Goal: Task Accomplishment & Management: Use online tool/utility

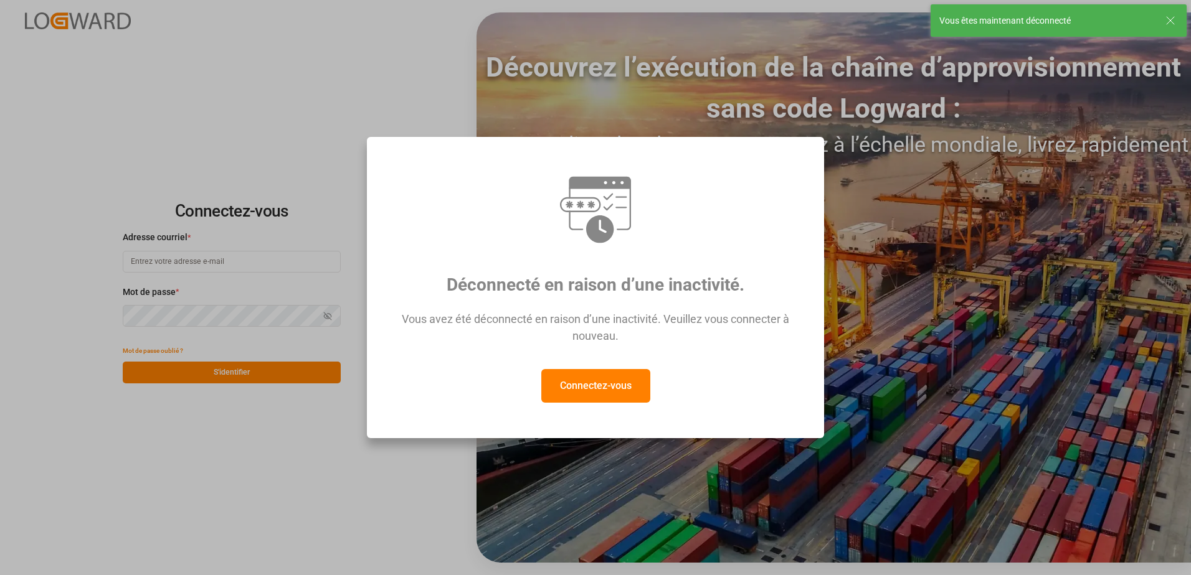
type input "[EMAIL_ADDRESS][DOMAIN_NAME]"
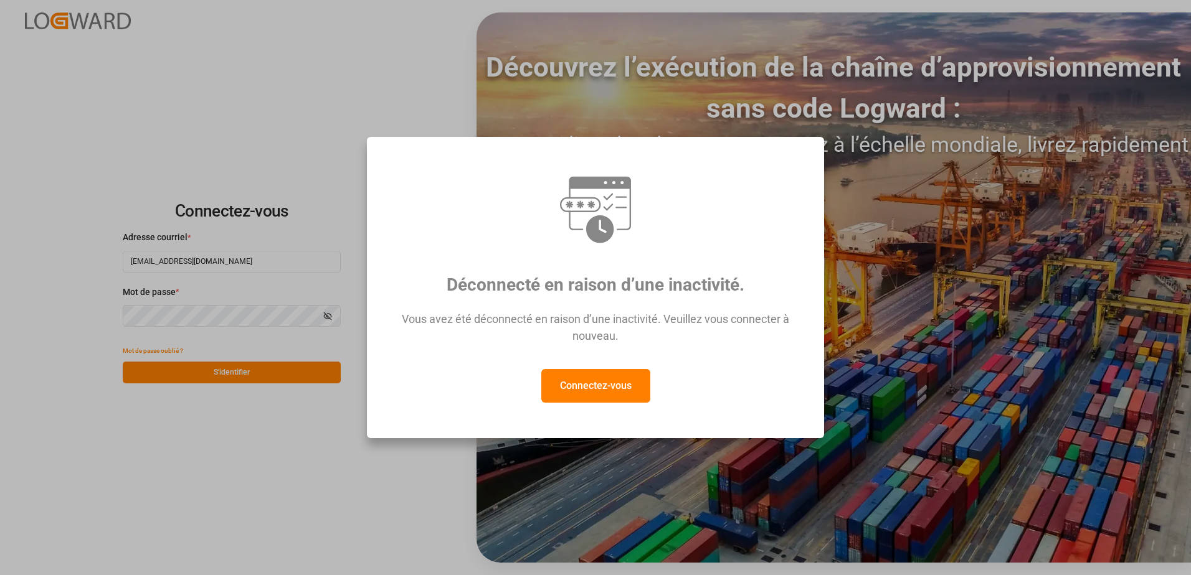
click at [575, 392] on button "Connectez-vous" at bounding box center [595, 386] width 109 height 34
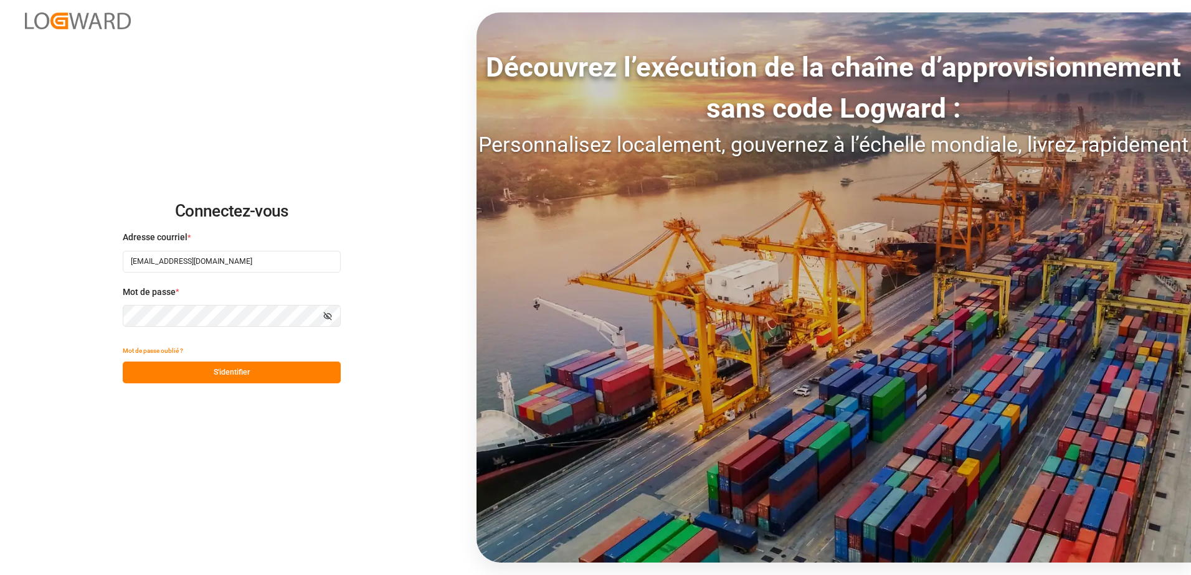
click at [269, 376] on button "S'identifier" at bounding box center [232, 373] width 218 height 22
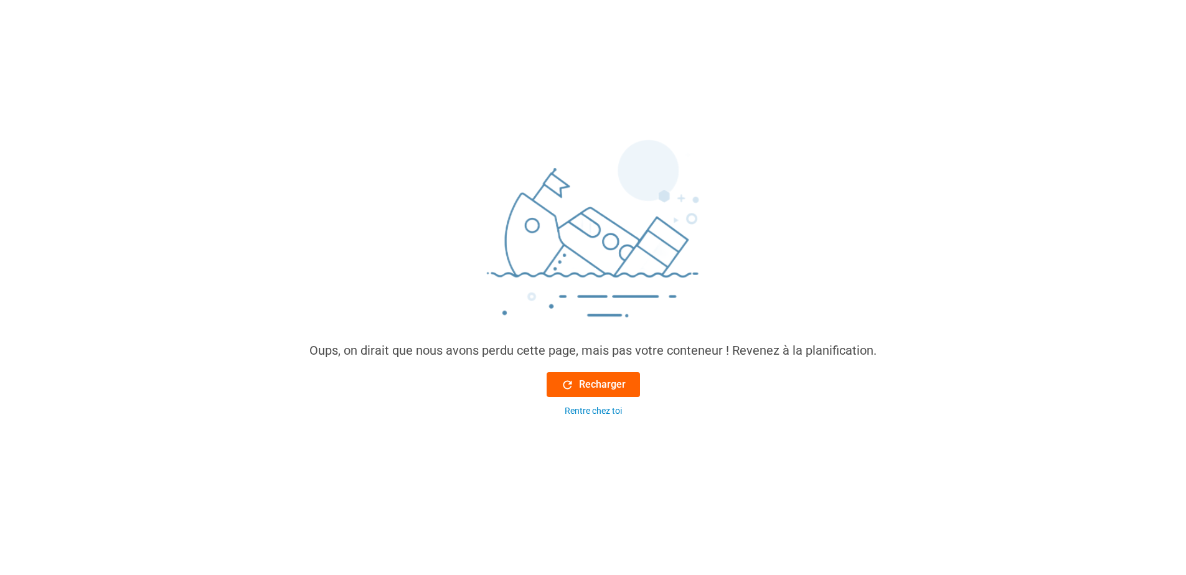
click at [618, 382] on font "Recharger" at bounding box center [602, 384] width 47 height 15
click at [617, 384] on font "Recharger" at bounding box center [602, 384] width 47 height 15
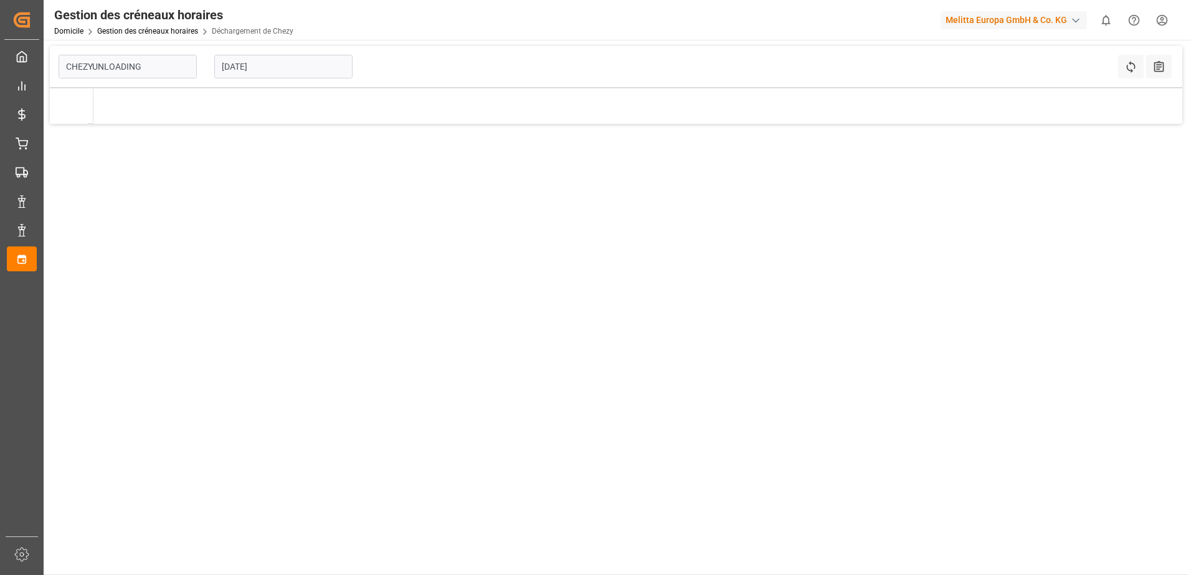
type input "Chezy Unloading"
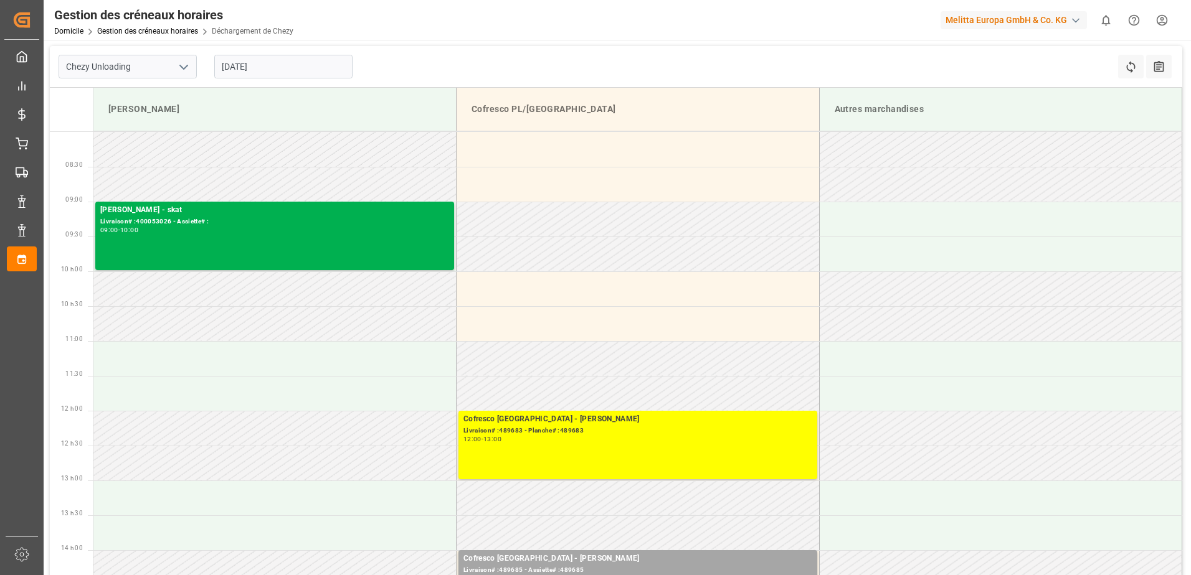
scroll to position [125, 0]
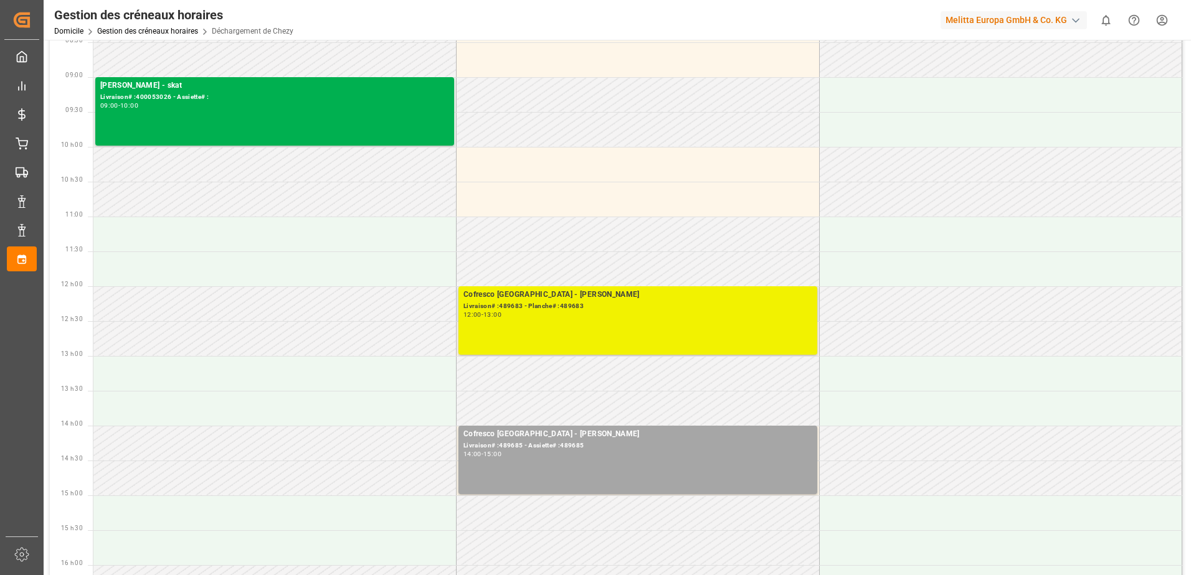
click at [675, 318] on div "12:00 - 13:00" at bounding box center [637, 315] width 349 height 7
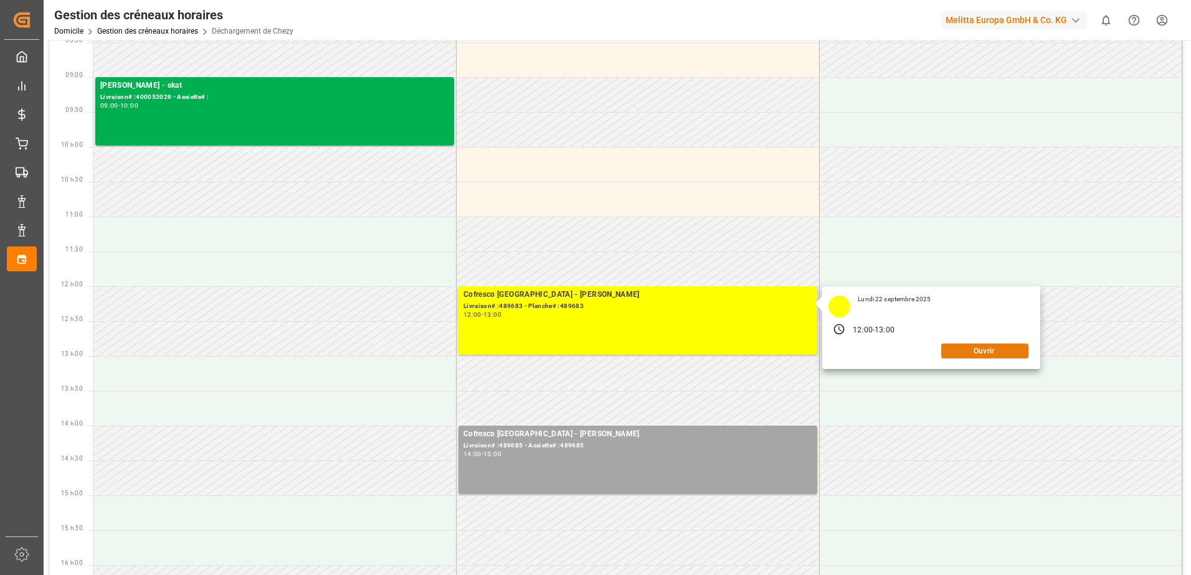
click at [976, 353] on button "Ouvrir" at bounding box center [984, 351] width 87 height 15
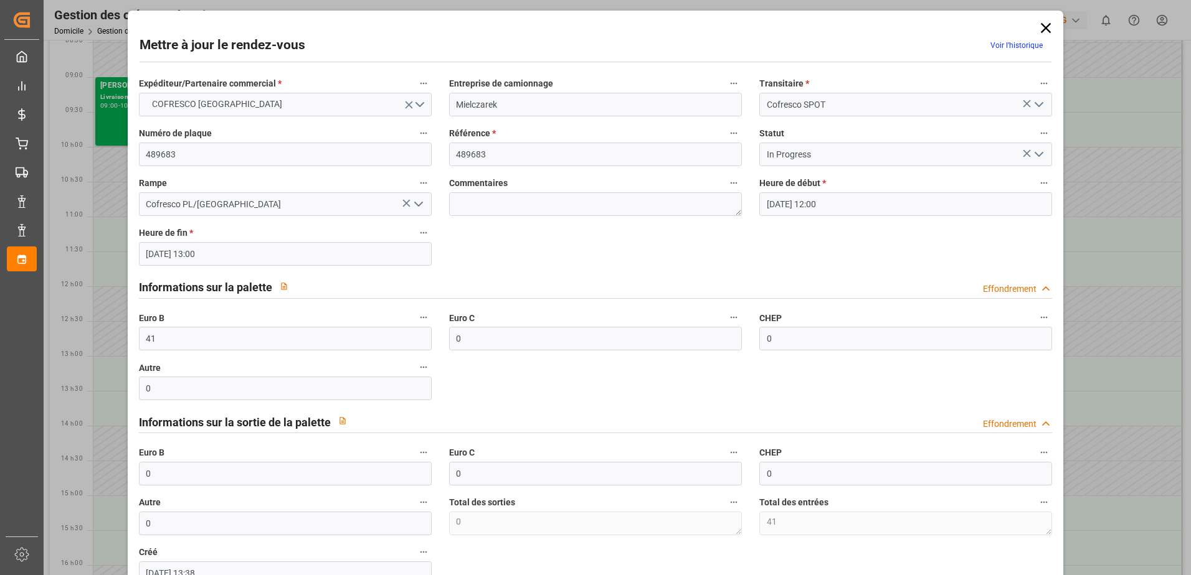
click at [1041, 156] on icon "Ouvrir le menu" at bounding box center [1038, 154] width 15 height 15
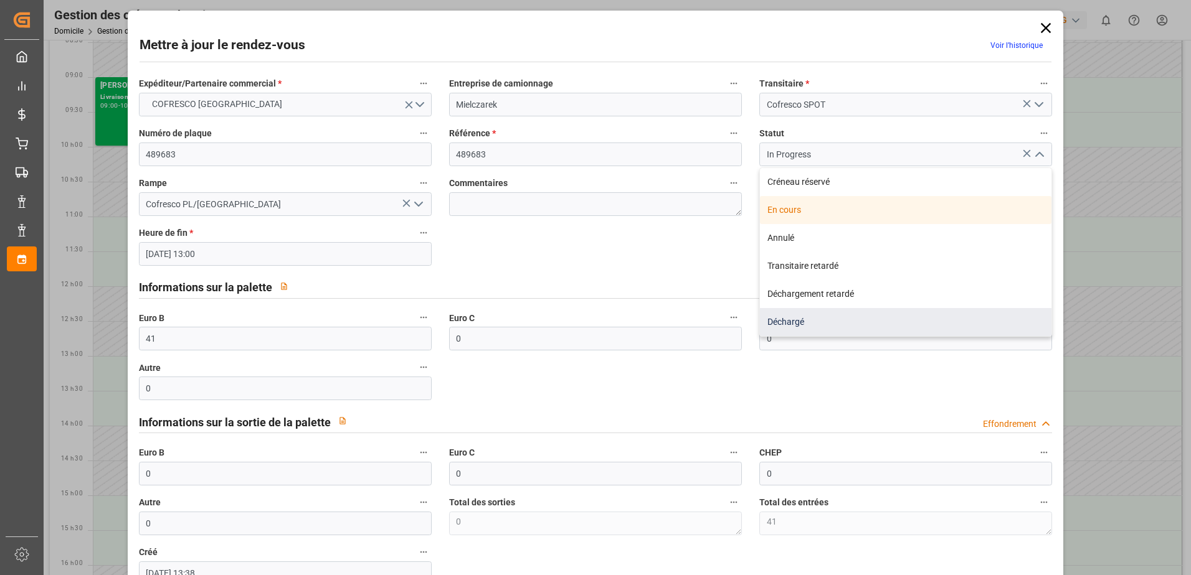
click at [832, 318] on div "Déchargé" at bounding box center [905, 322] width 291 height 28
type input "Unloaded"
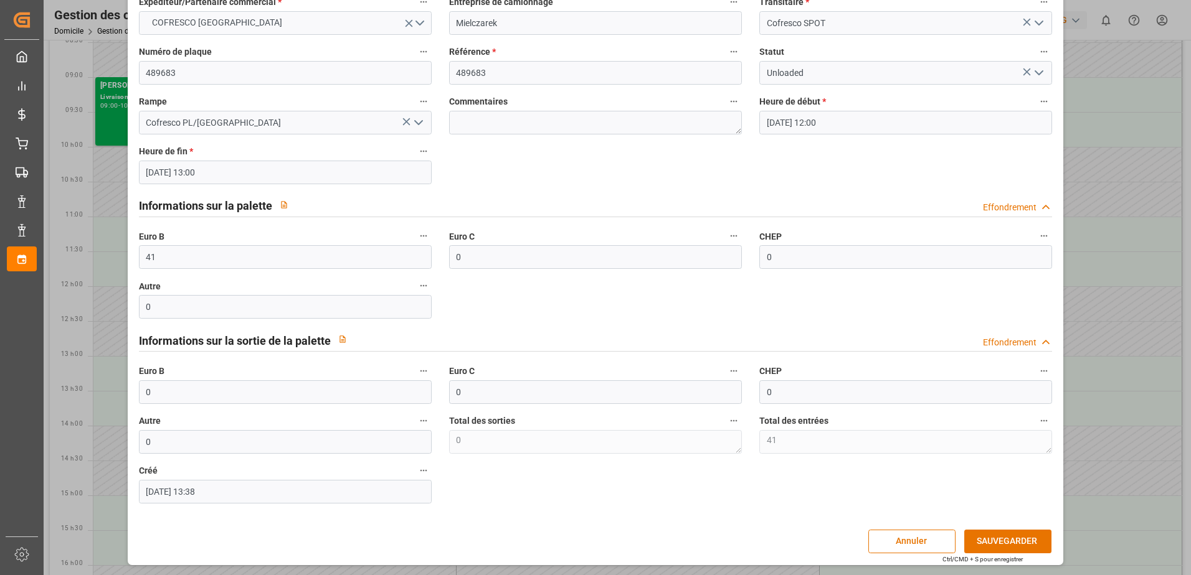
scroll to position [82, 0]
click at [1006, 537] on button "SAUVEGARDER" at bounding box center [1007, 541] width 87 height 24
